Goal: Task Accomplishment & Management: Use online tool/utility

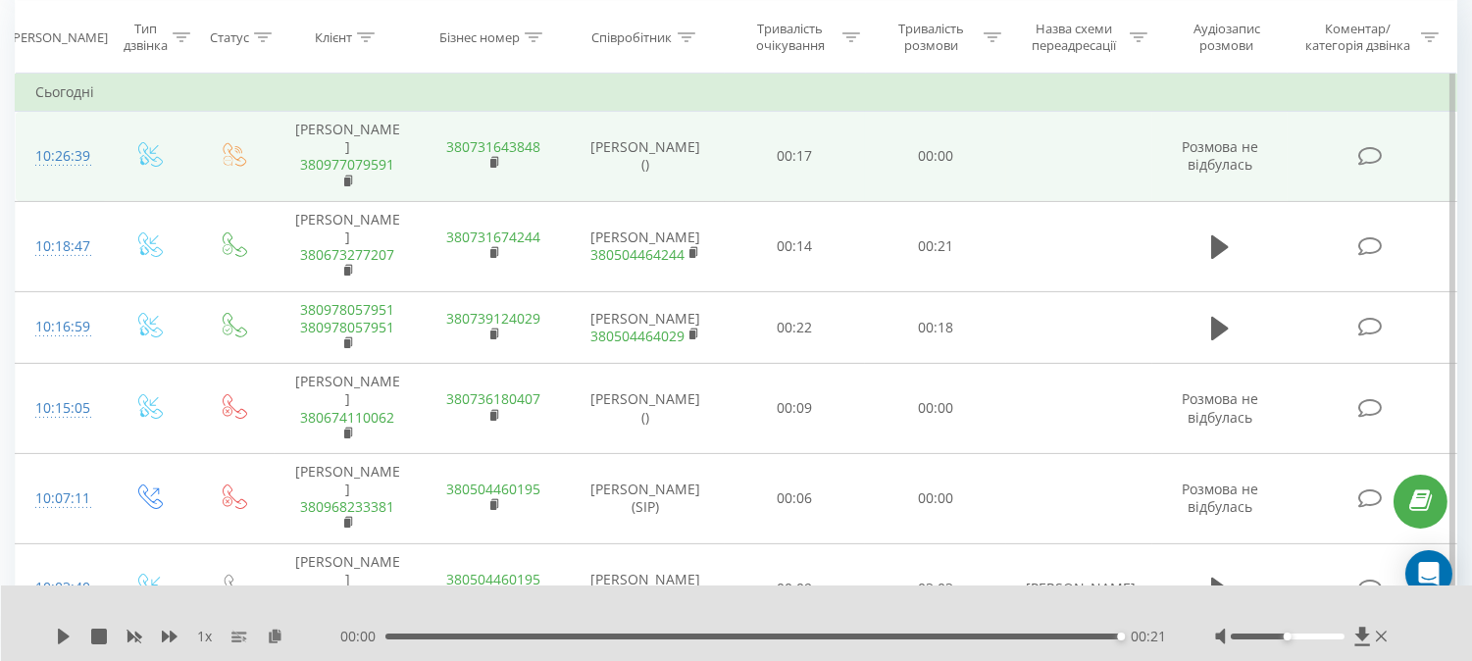
scroll to position [849, 0]
click at [345, 175] on icon at bounding box center [349, 182] width 11 height 14
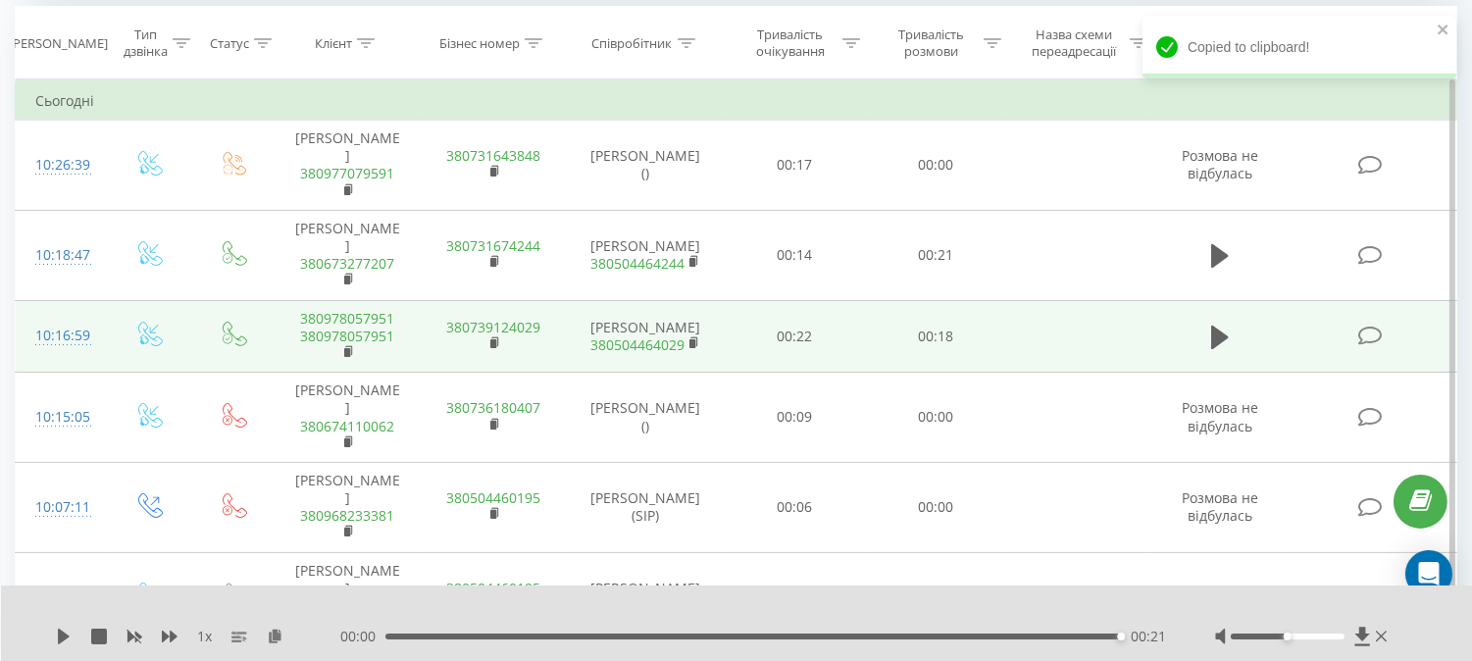
scroll to position [414, 0]
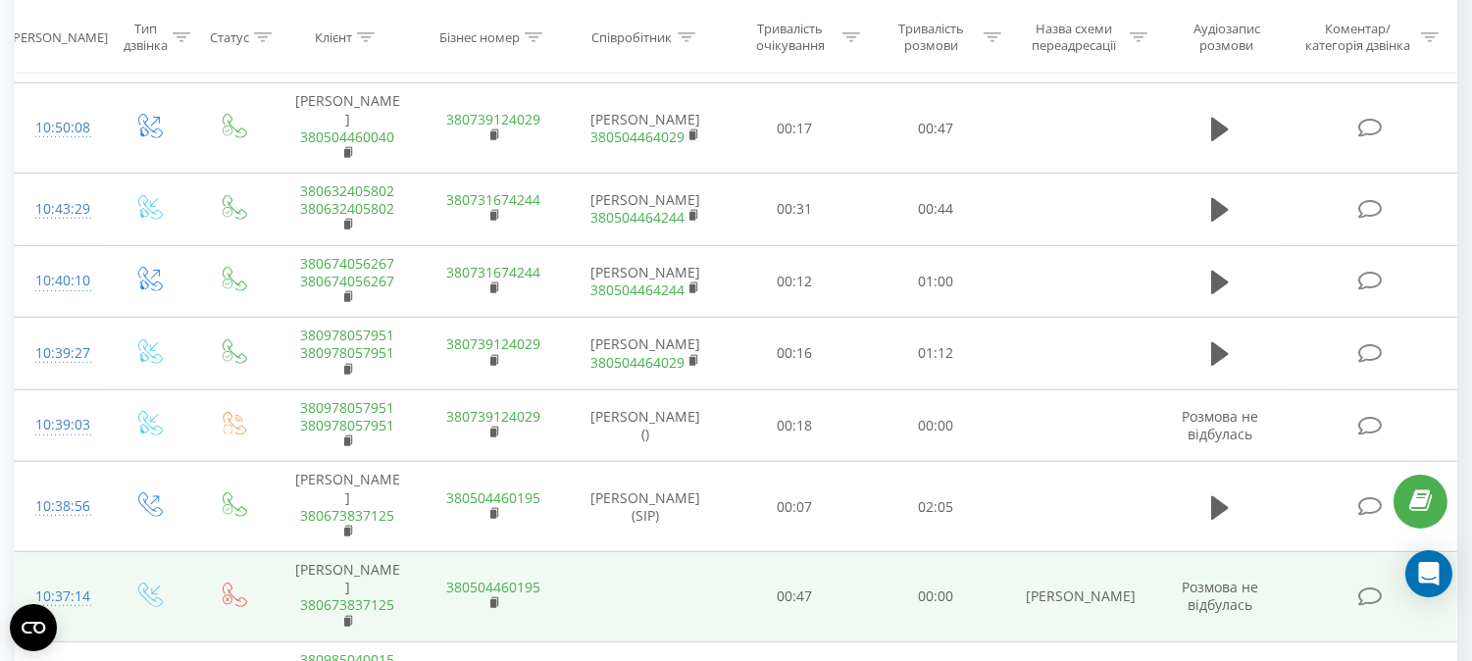
scroll to position [1915, 0]
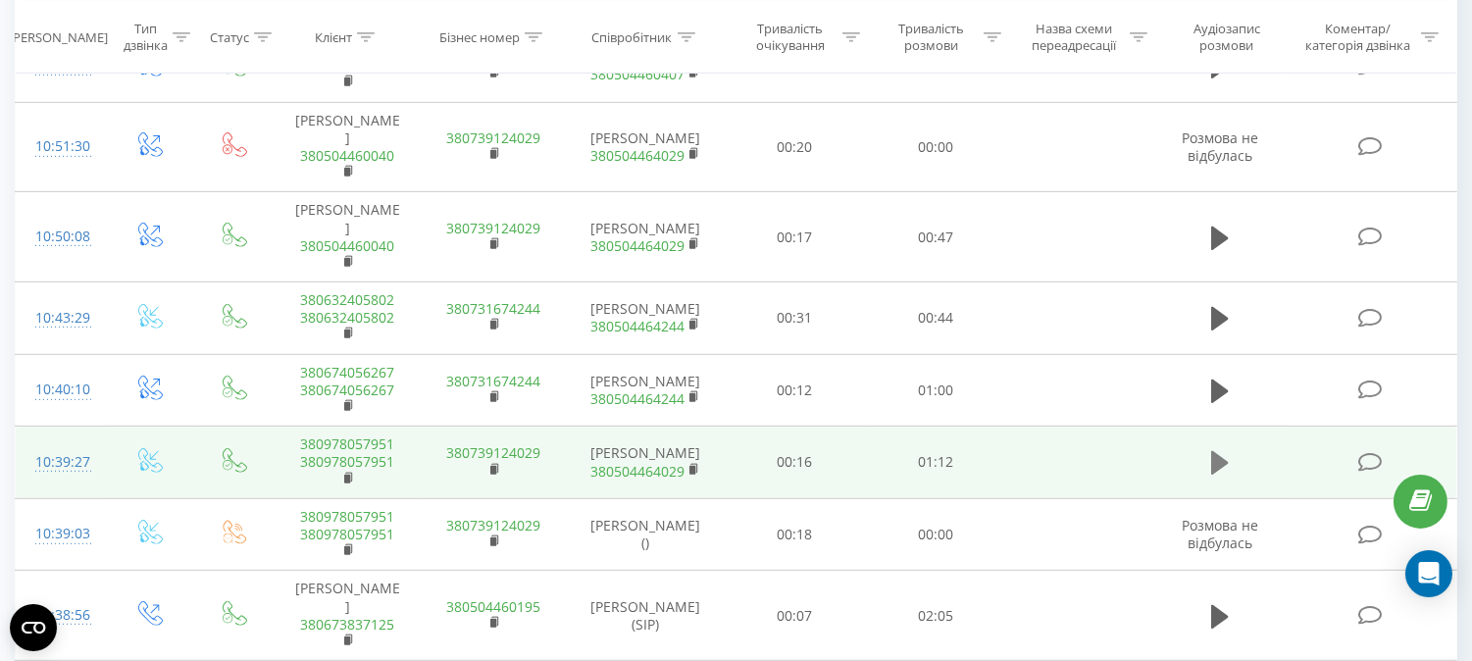
click at [1219, 451] on icon at bounding box center [1220, 463] width 18 height 24
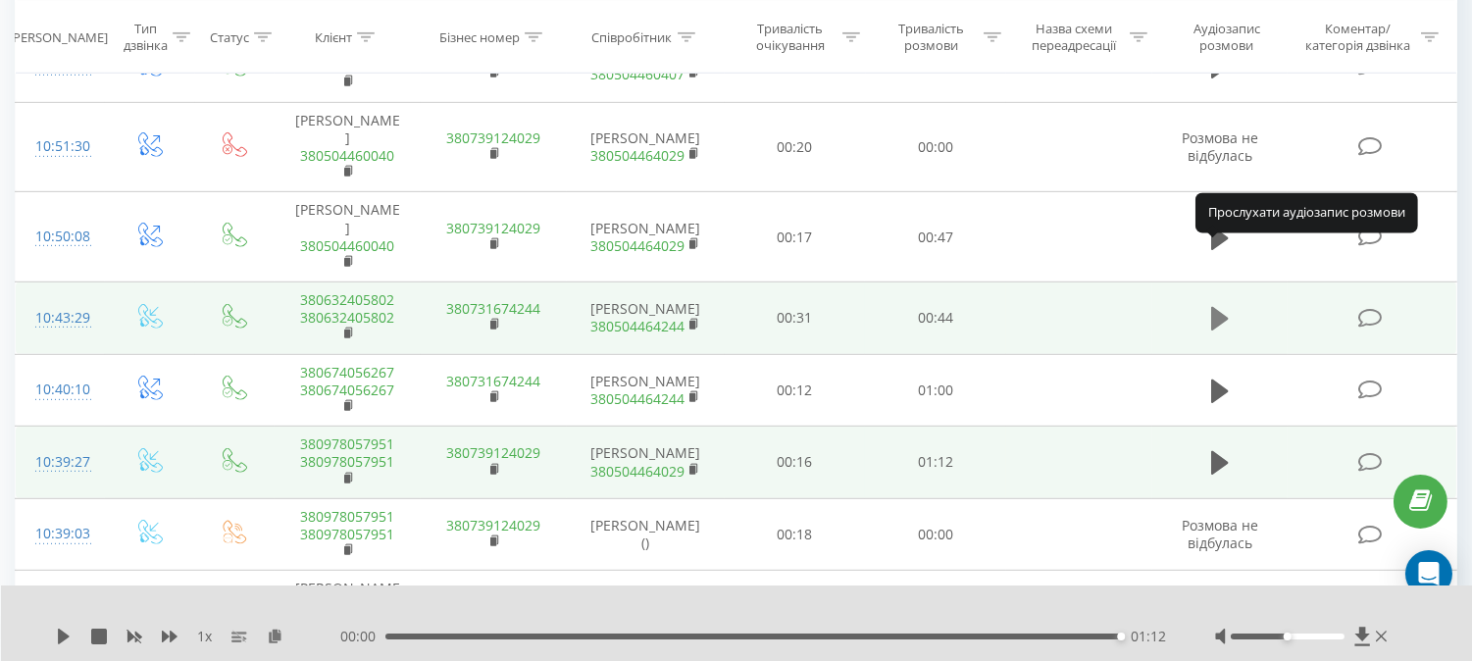
click at [1217, 307] on icon at bounding box center [1220, 319] width 18 height 24
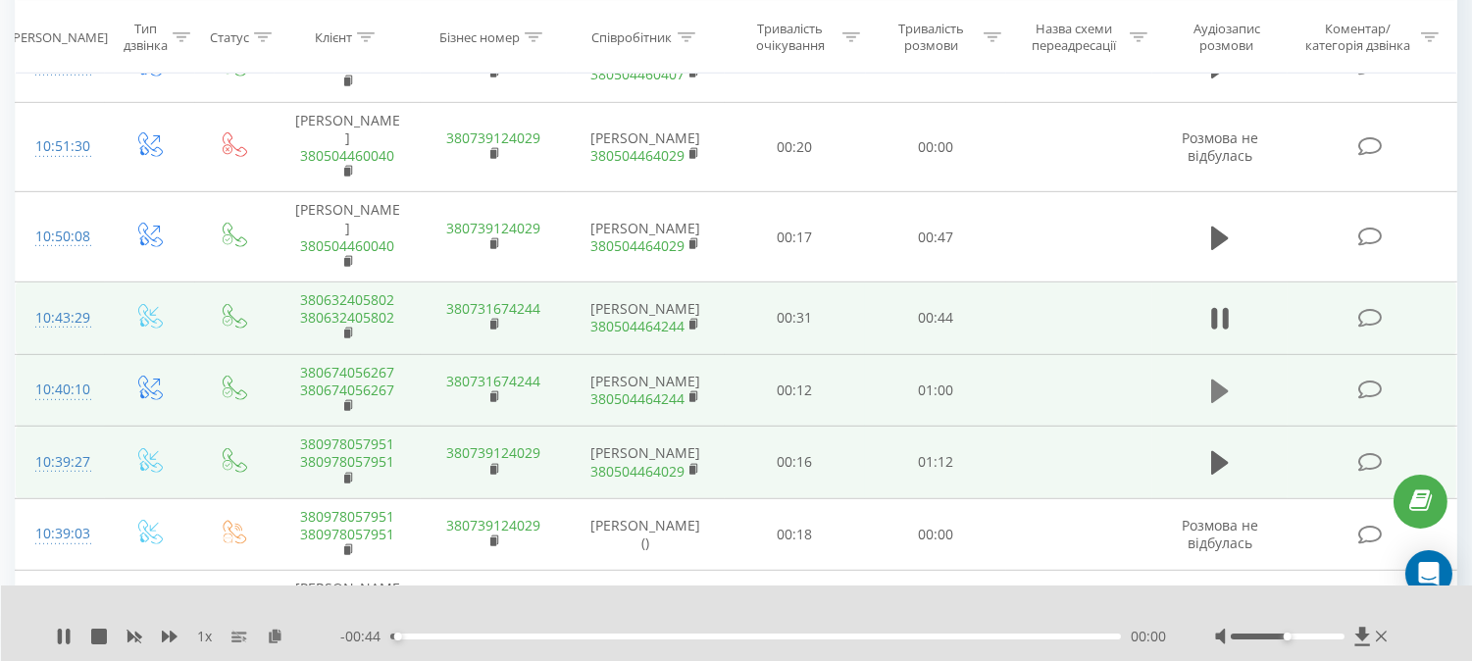
click at [1221, 378] on icon at bounding box center [1220, 391] width 18 height 27
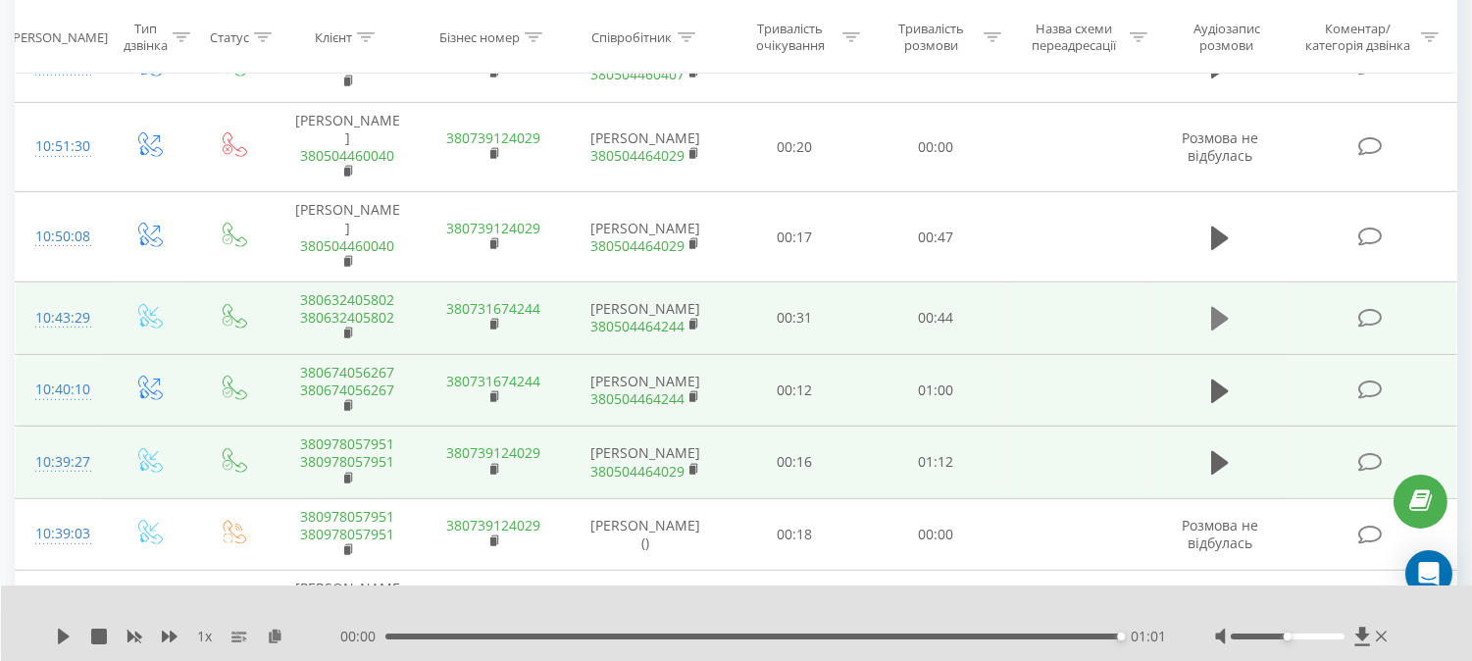
click at [1212, 307] on icon at bounding box center [1220, 319] width 18 height 24
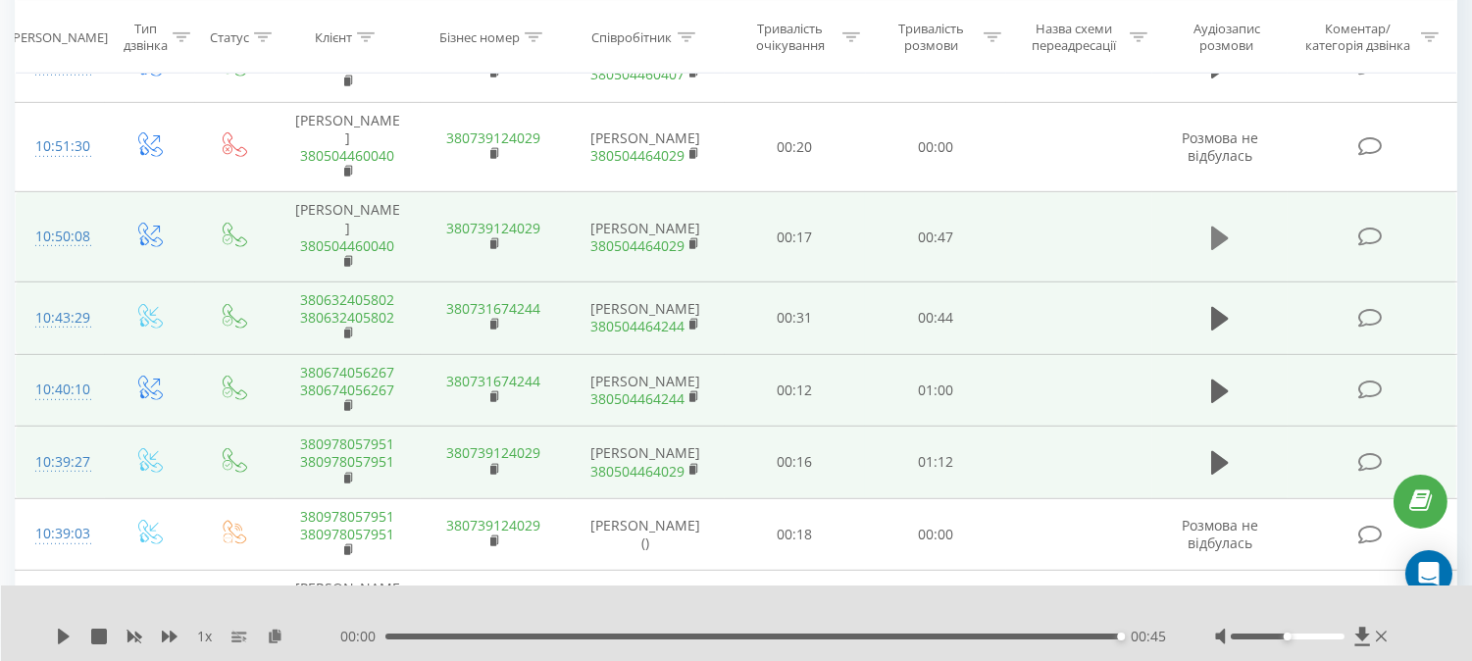
click at [1223, 226] on icon at bounding box center [1220, 238] width 18 height 24
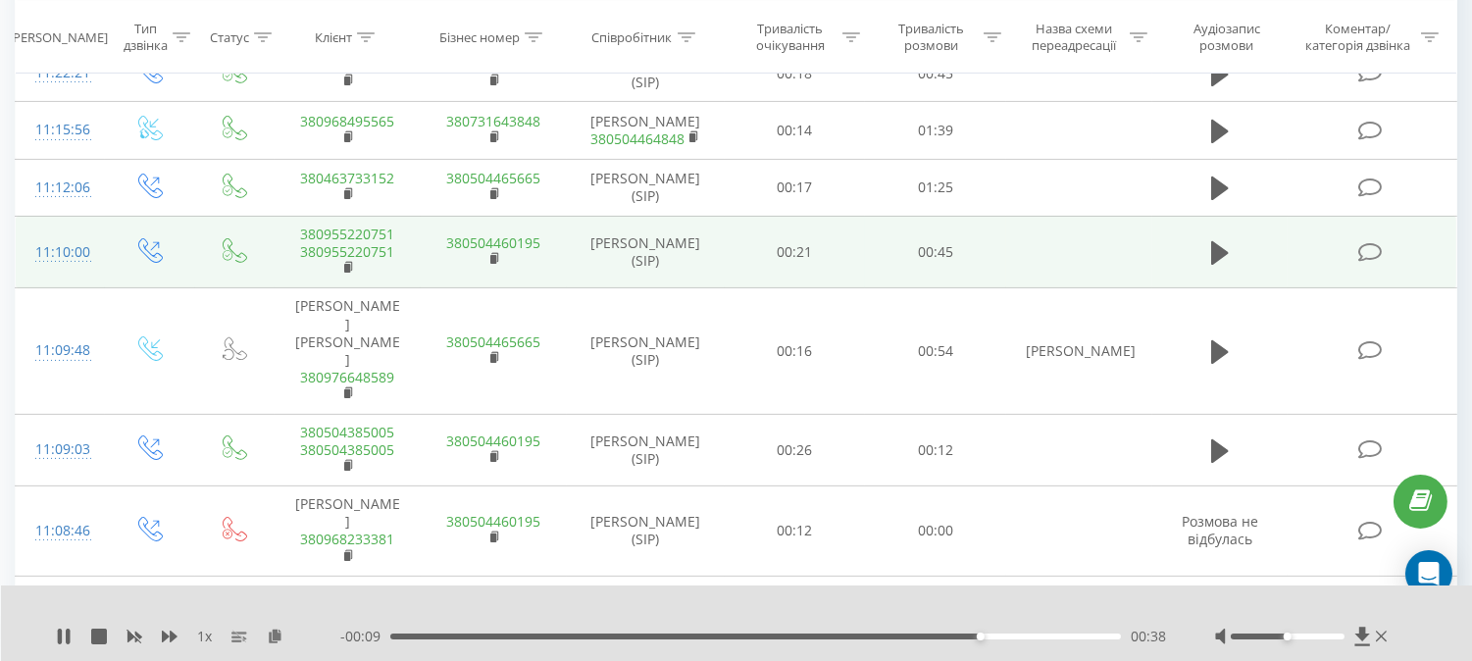
scroll to position [935, 0]
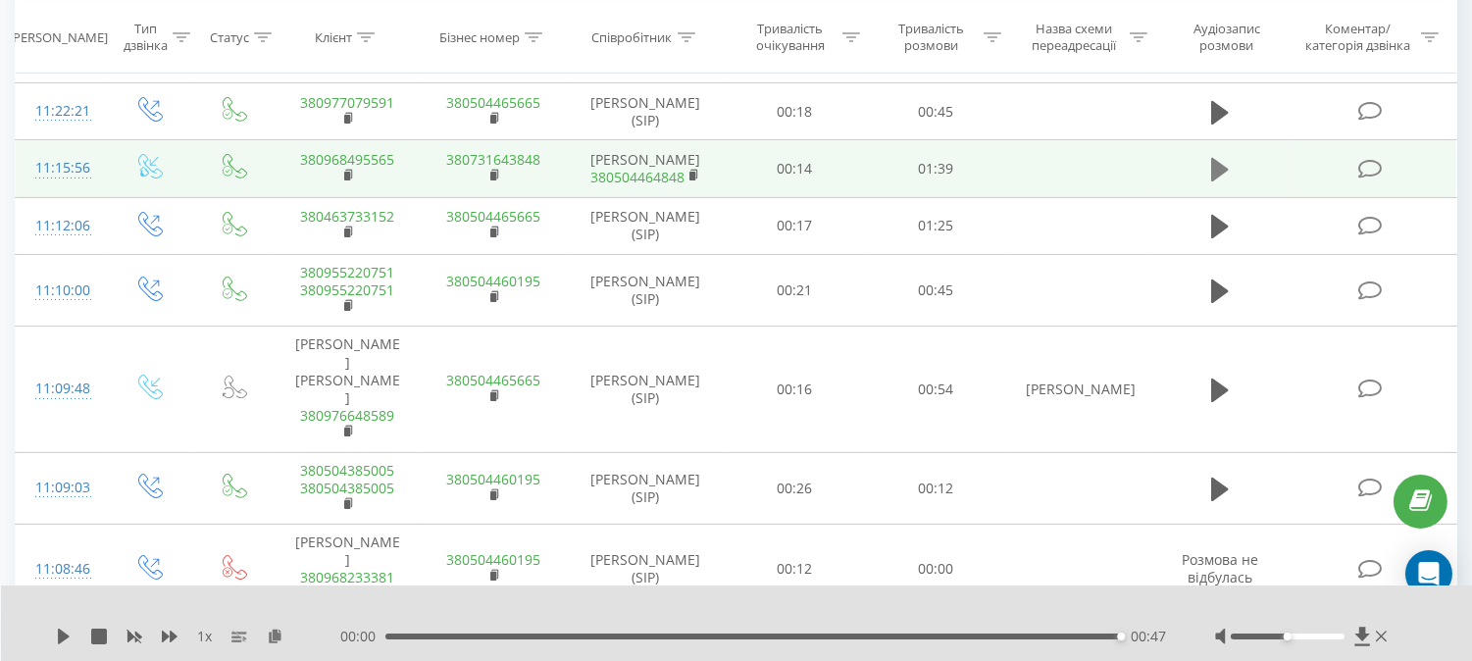
click at [1221, 167] on icon at bounding box center [1220, 170] width 18 height 24
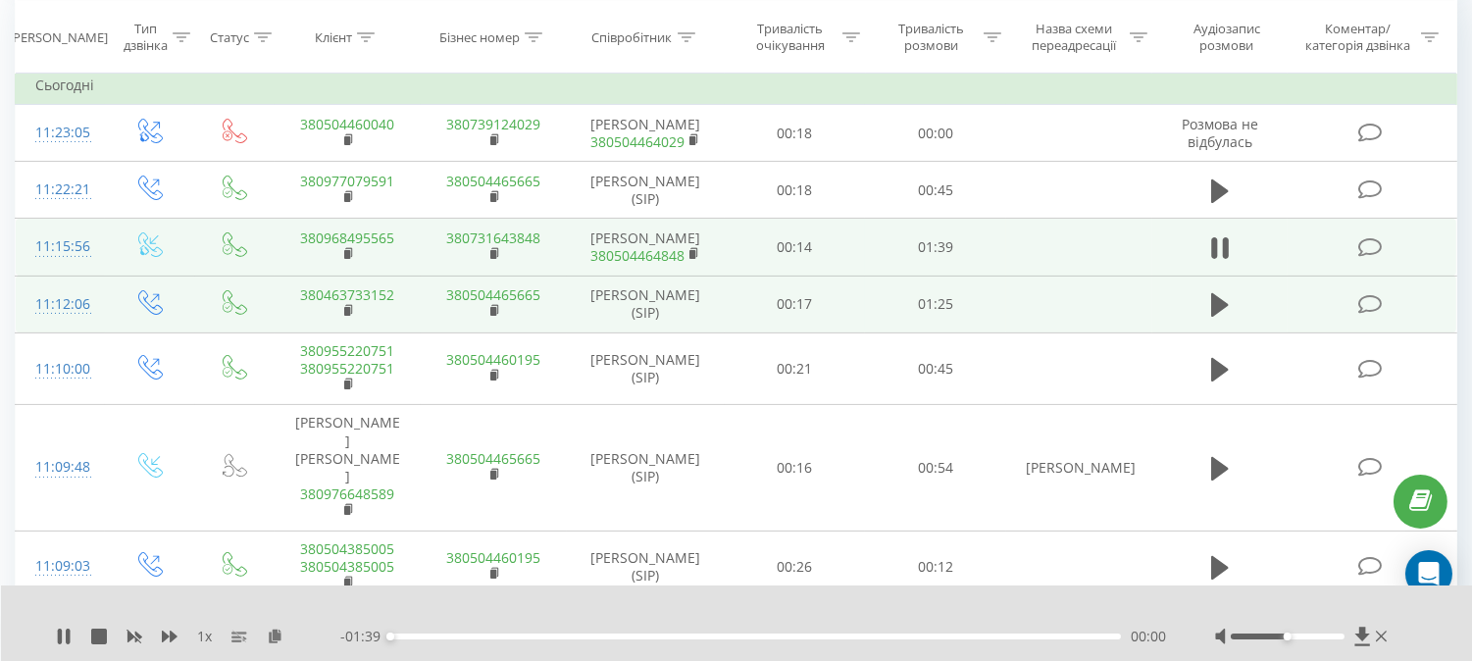
scroll to position [826, 0]
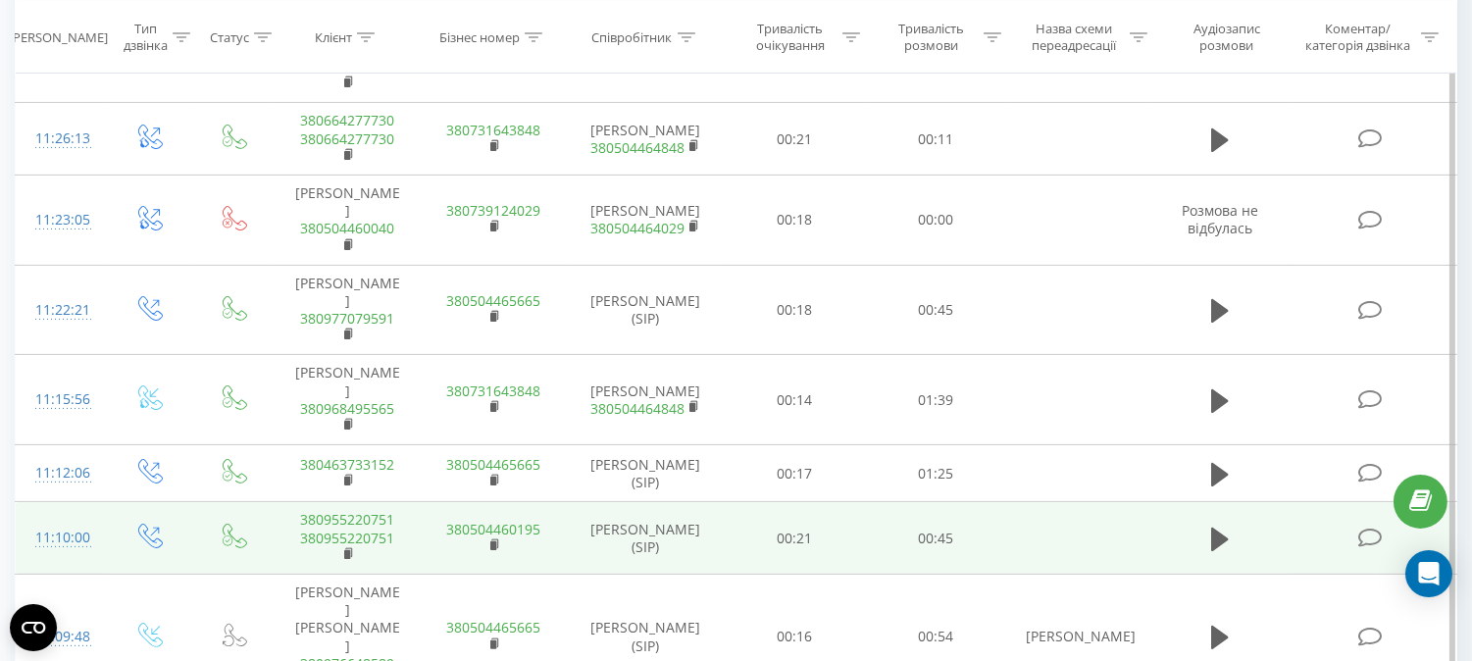
scroll to position [910, 0]
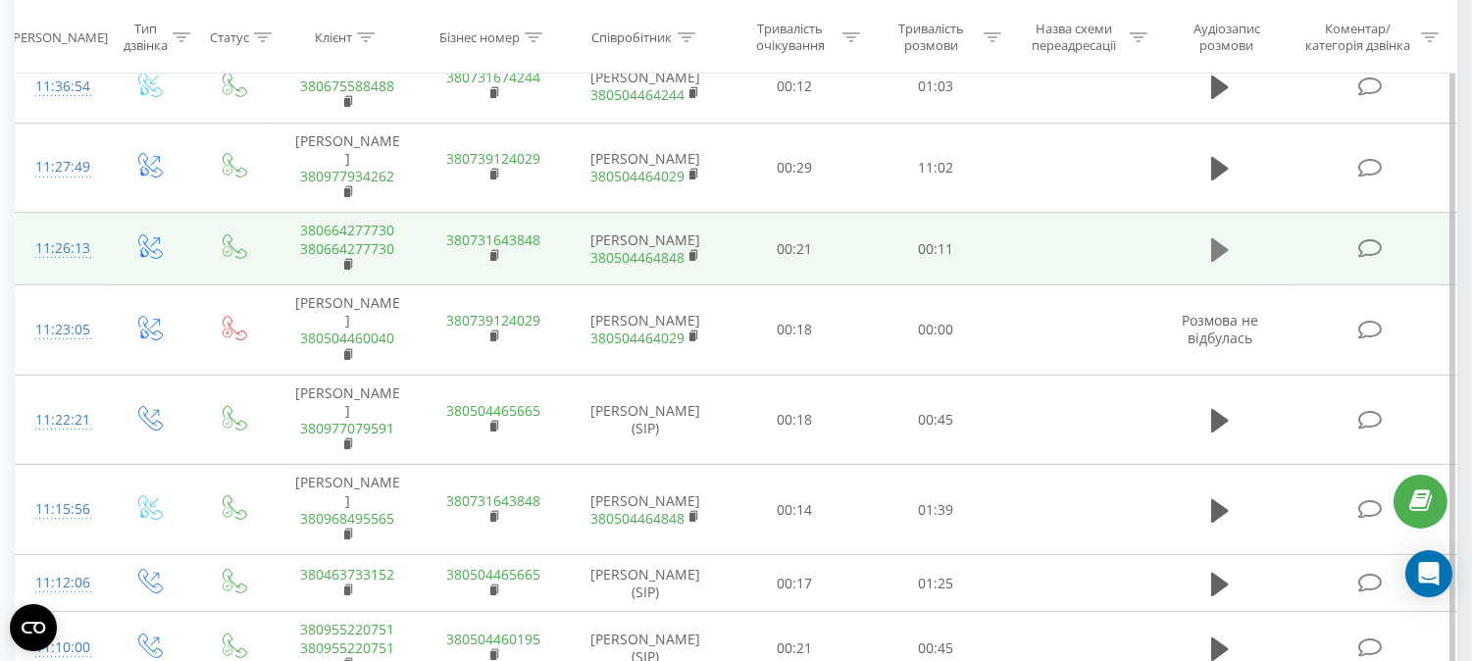
click at [1217, 237] on icon at bounding box center [1220, 249] width 18 height 24
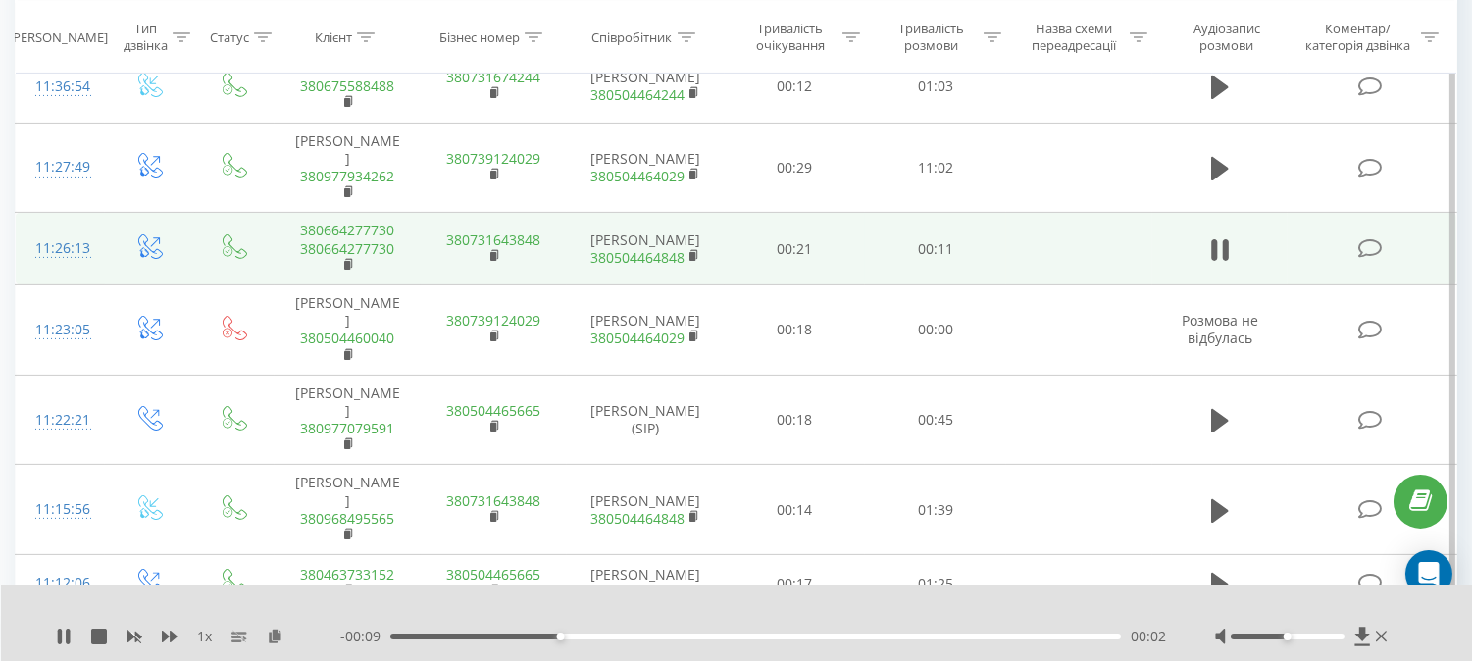
scroll to position [801, 0]
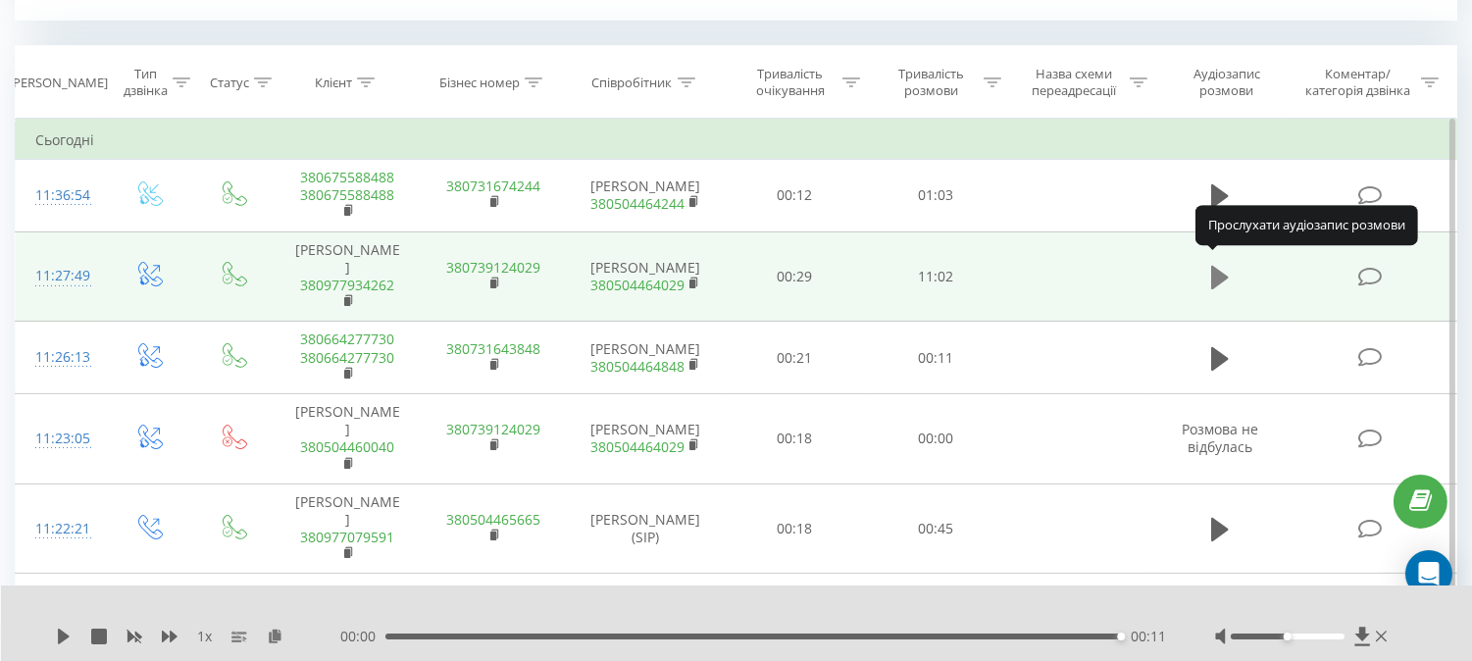
click at [1213, 266] on icon at bounding box center [1220, 278] width 18 height 24
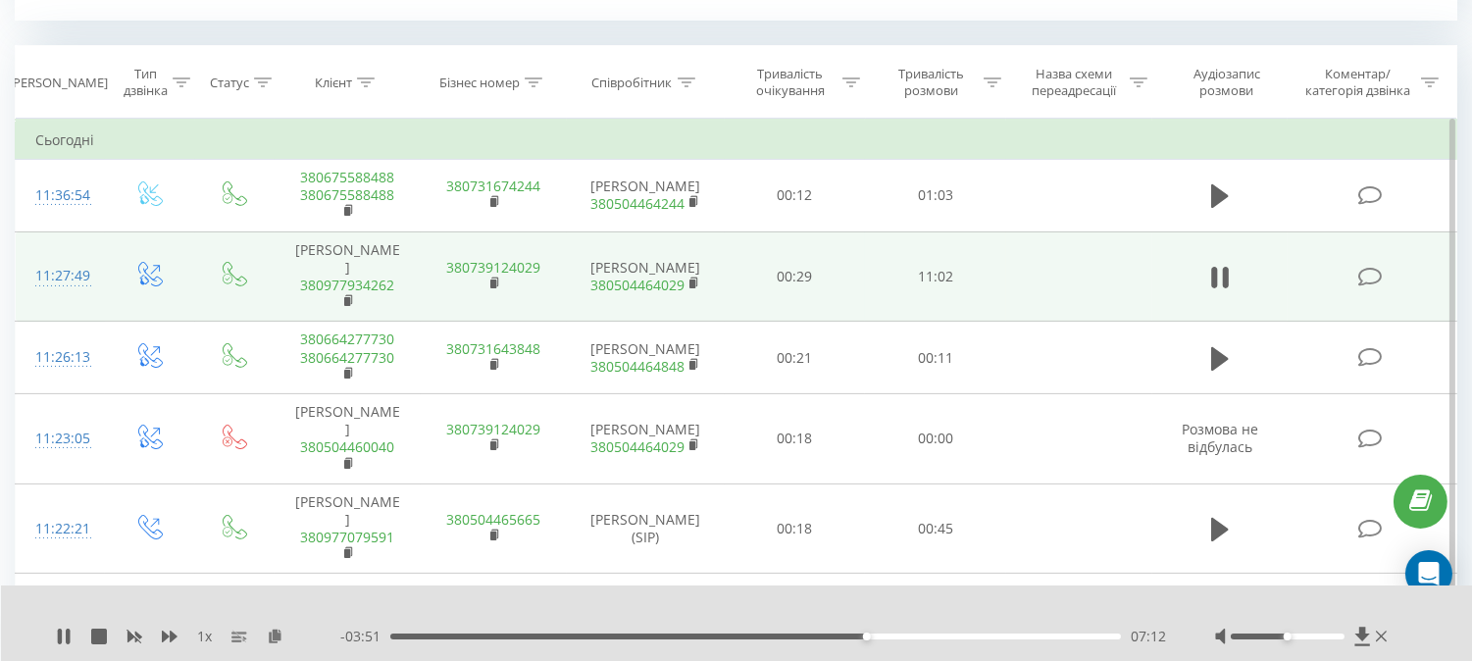
click at [72, 635] on div "1 x" at bounding box center [198, 637] width 284 height 20
click at [64, 635] on icon at bounding box center [64, 637] width 16 height 16
click at [67, 632] on icon at bounding box center [64, 637] width 16 height 16
click at [62, 636] on icon at bounding box center [64, 637] width 16 height 16
click at [61, 634] on icon at bounding box center [64, 637] width 12 height 16
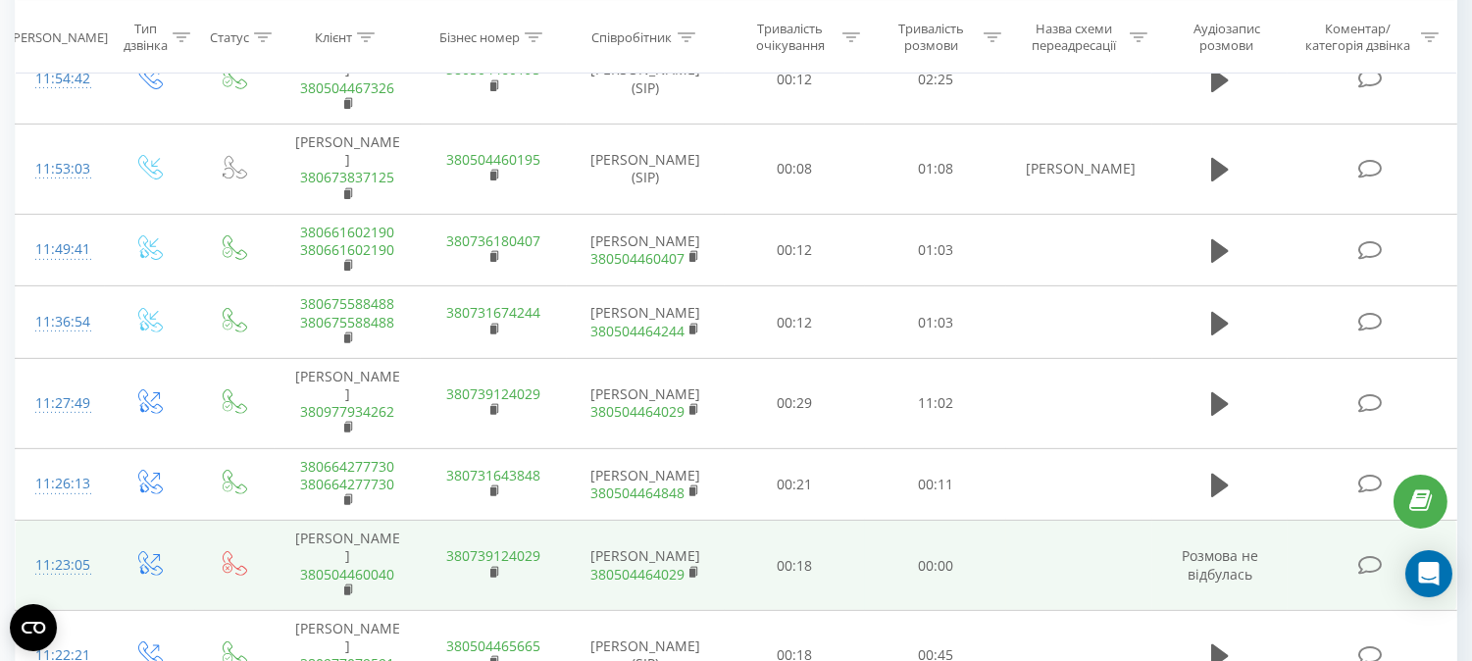
scroll to position [1307, 0]
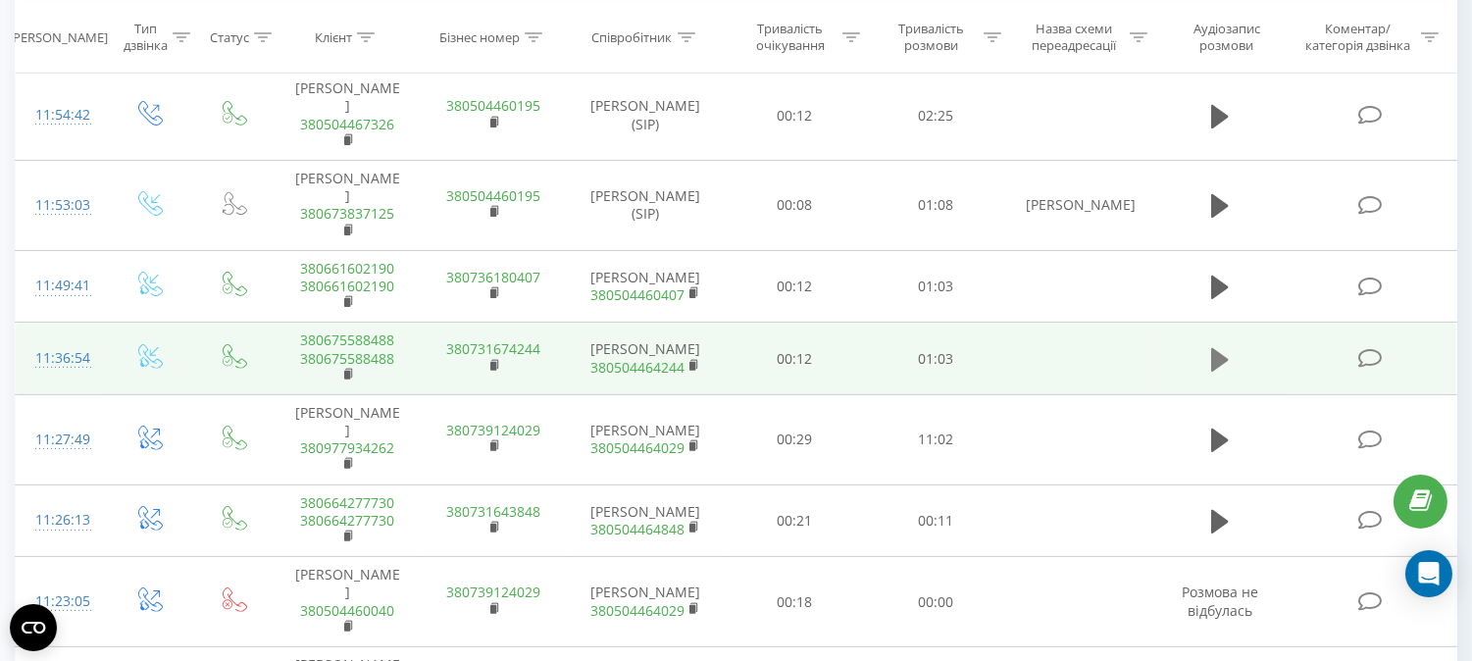
click at [1216, 347] on icon at bounding box center [1220, 359] width 18 height 24
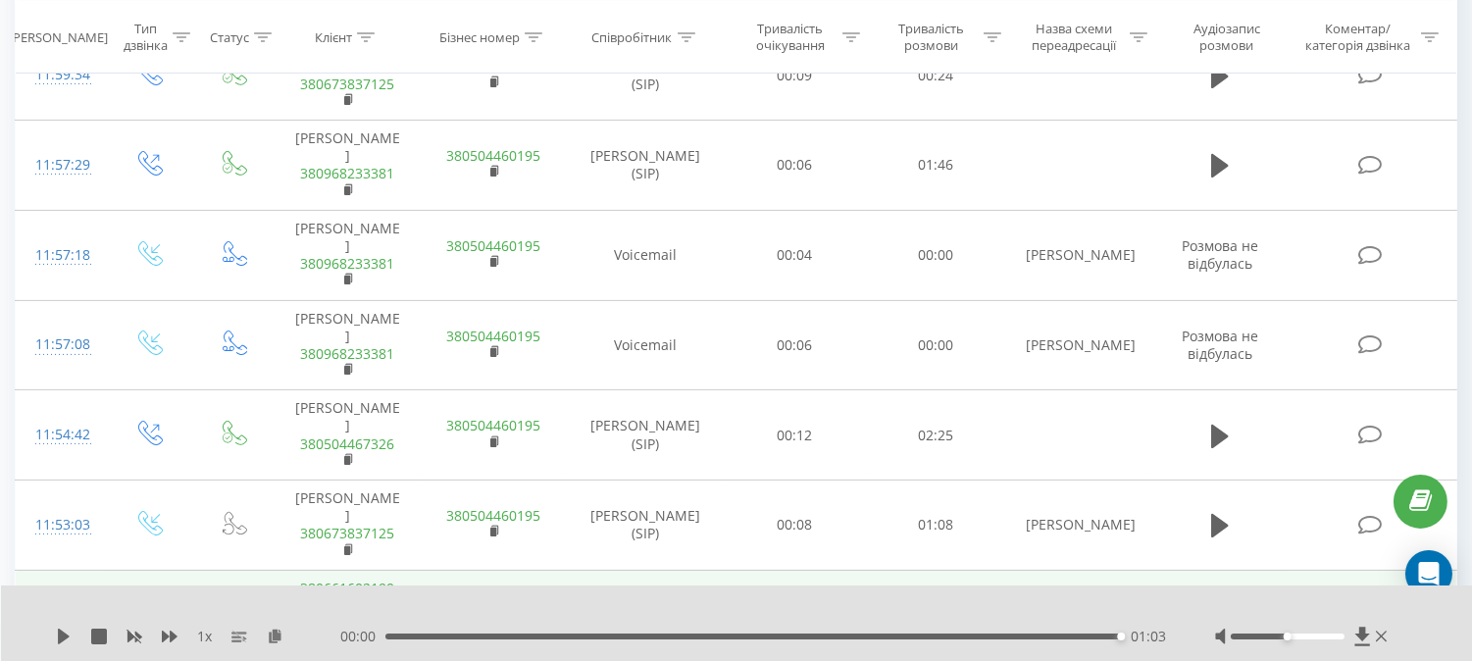
scroll to position [871, 0]
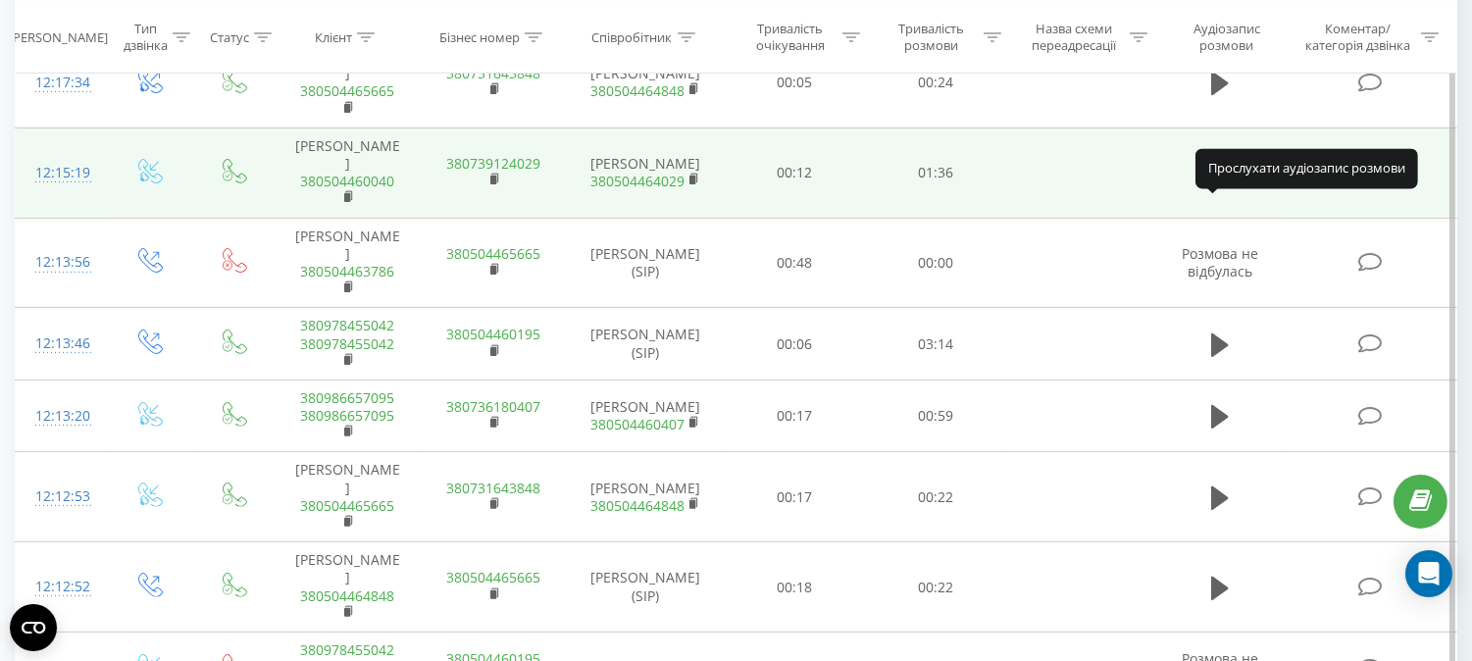
click at [1221, 185] on icon at bounding box center [1220, 174] width 18 height 24
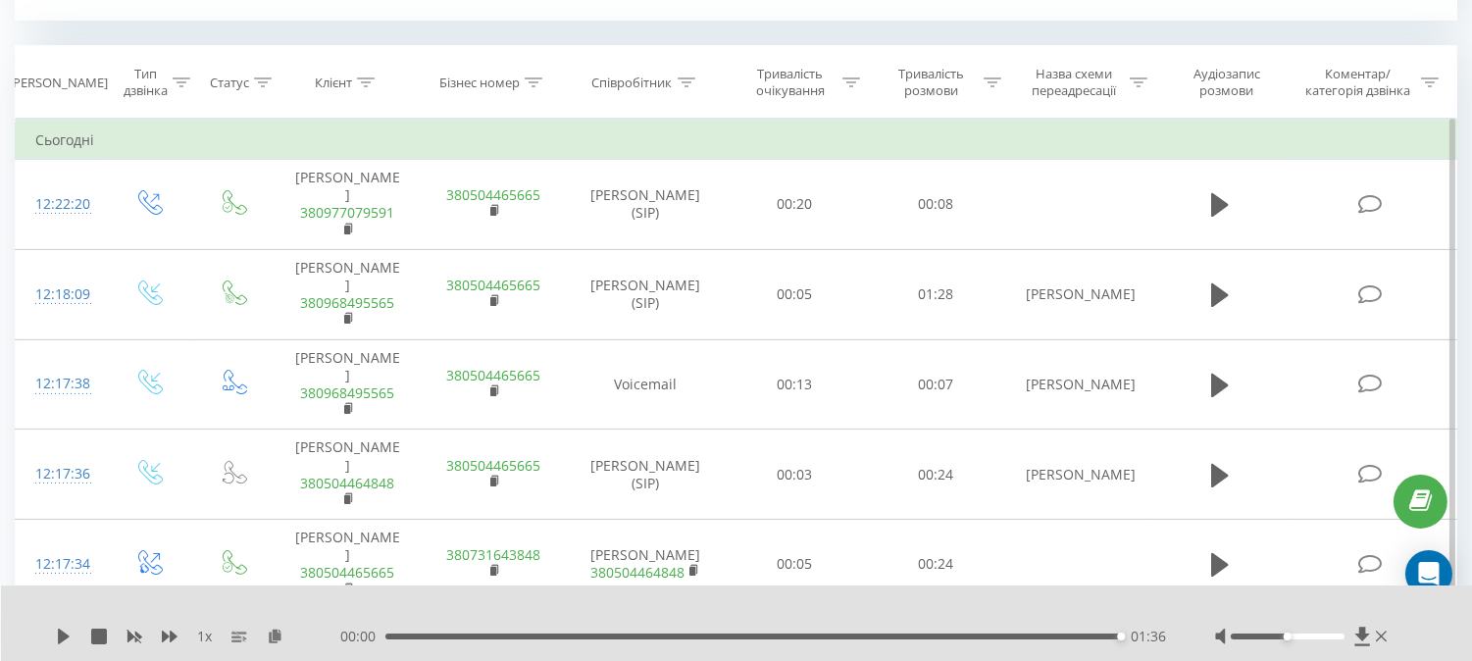
scroll to position [739, 0]
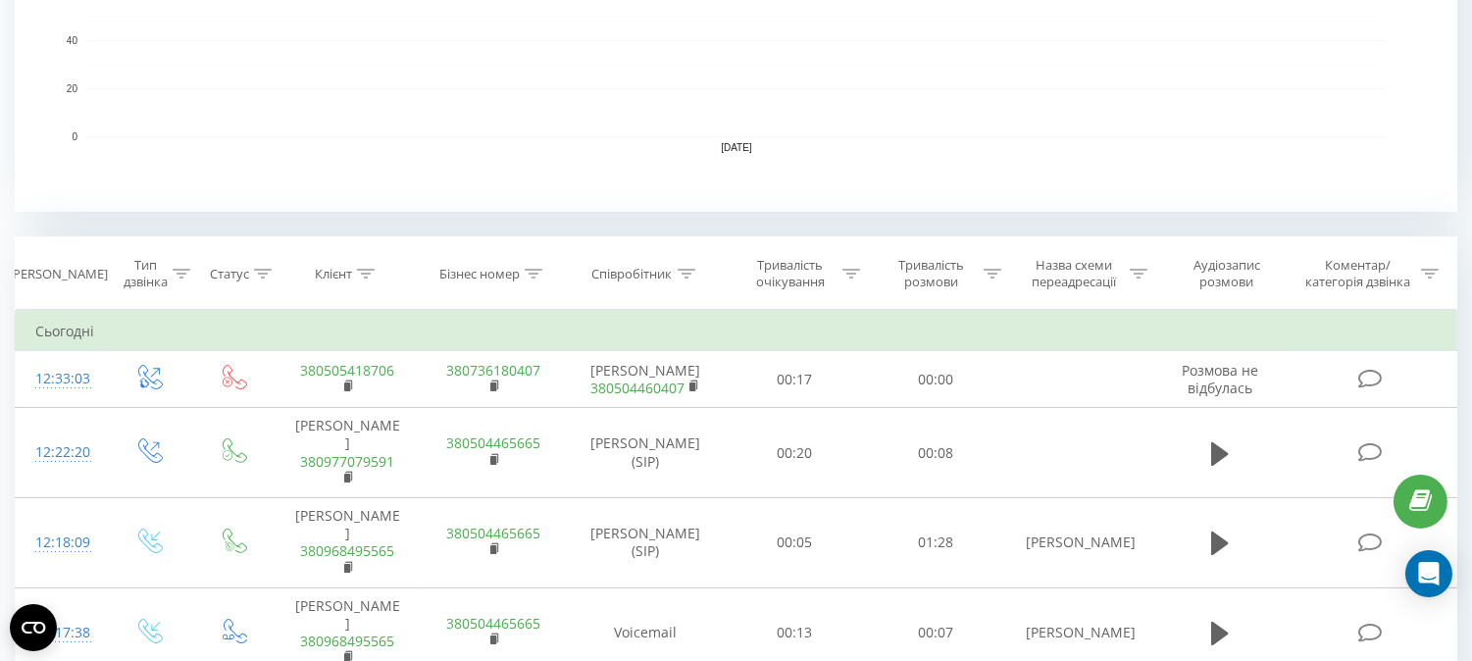
scroll to position [435, 0]
